Goal: Check status

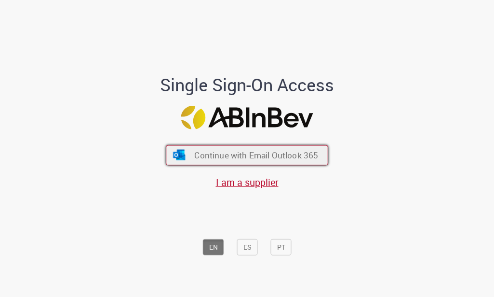
click at [230, 163] on button "Continue with Email Outlook 365" at bounding box center [247, 155] width 163 height 20
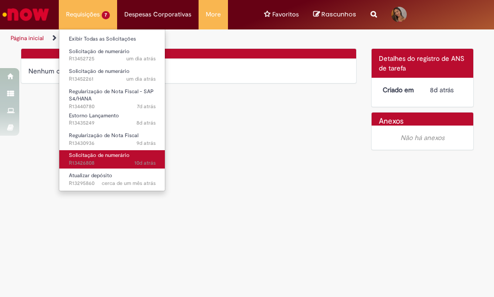
click at [87, 165] on span "10d atrás 10 dias atrás R13426808" at bounding box center [112, 163] width 87 height 8
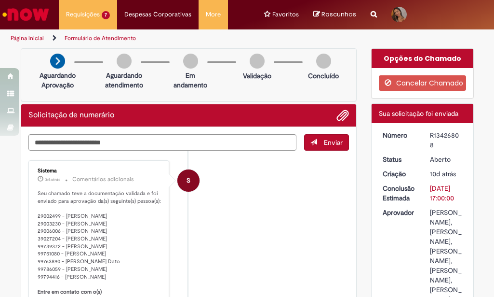
click at [430, 137] on div "R13426808" at bounding box center [446, 139] width 33 height 19
copy div "R13426808"
